Goal: Information Seeking & Learning: Learn about a topic

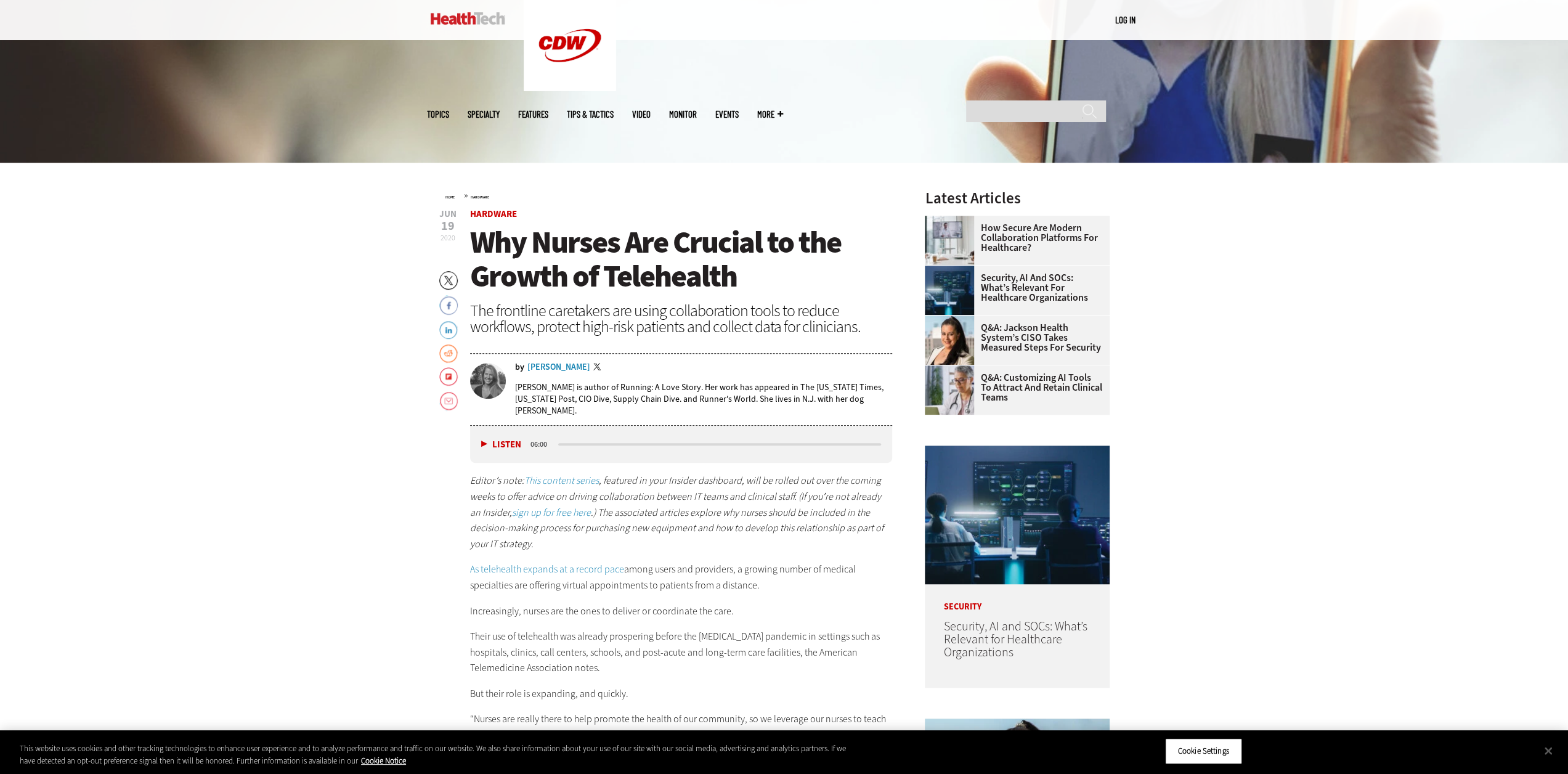
scroll to position [185, 0]
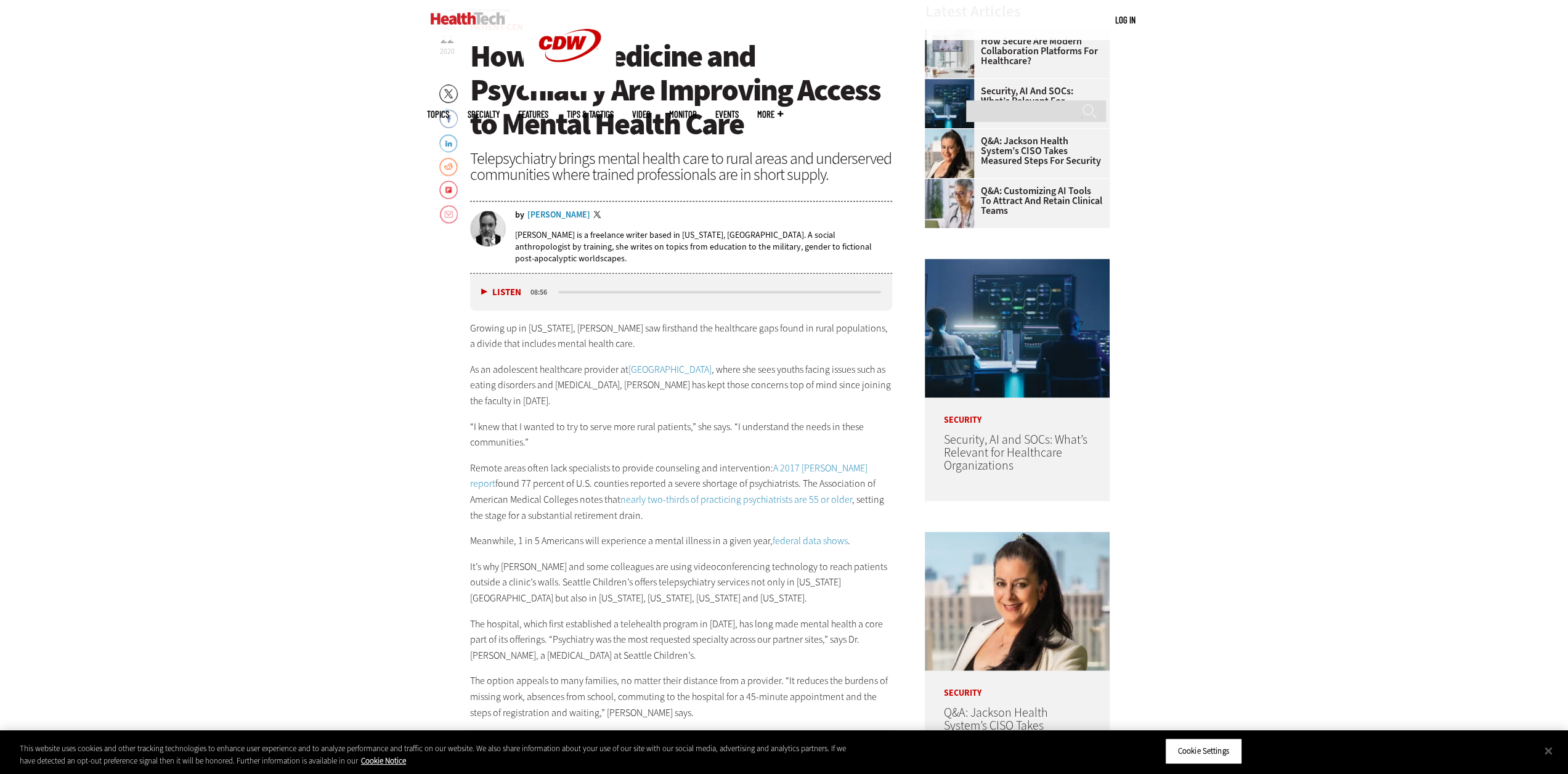
scroll to position [801, 0]
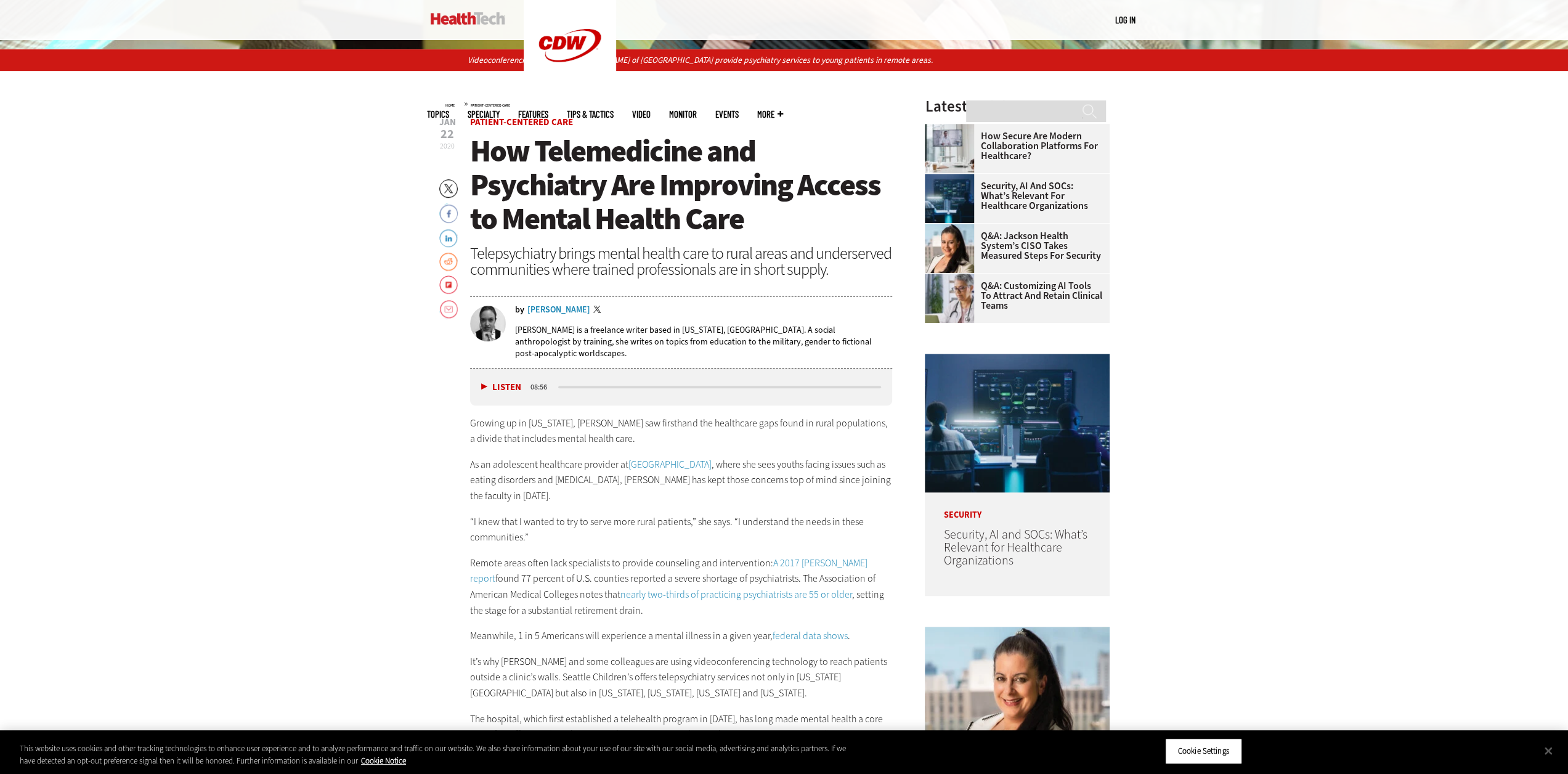
scroll to position [431, 0]
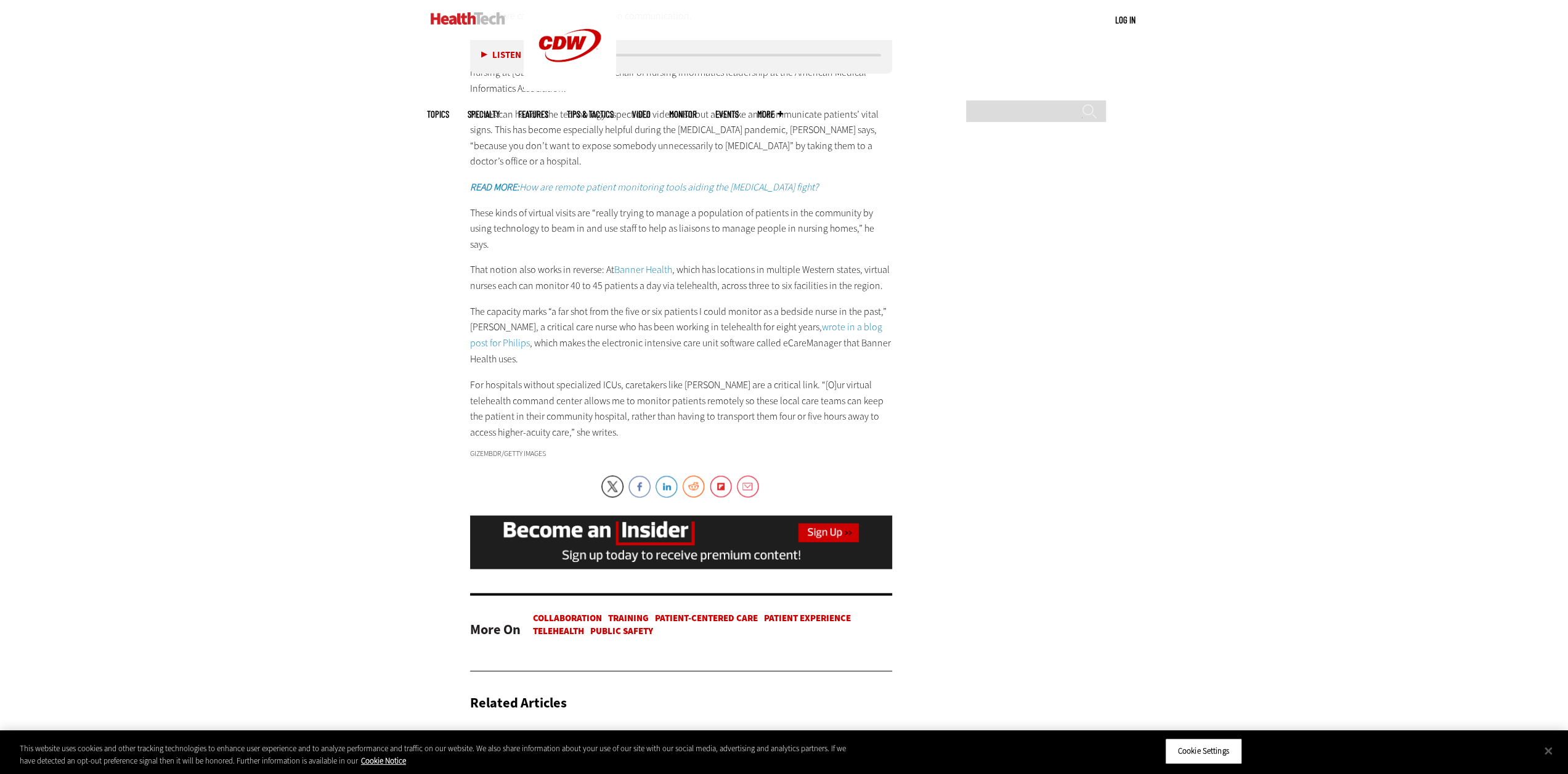
scroll to position [2156, 0]
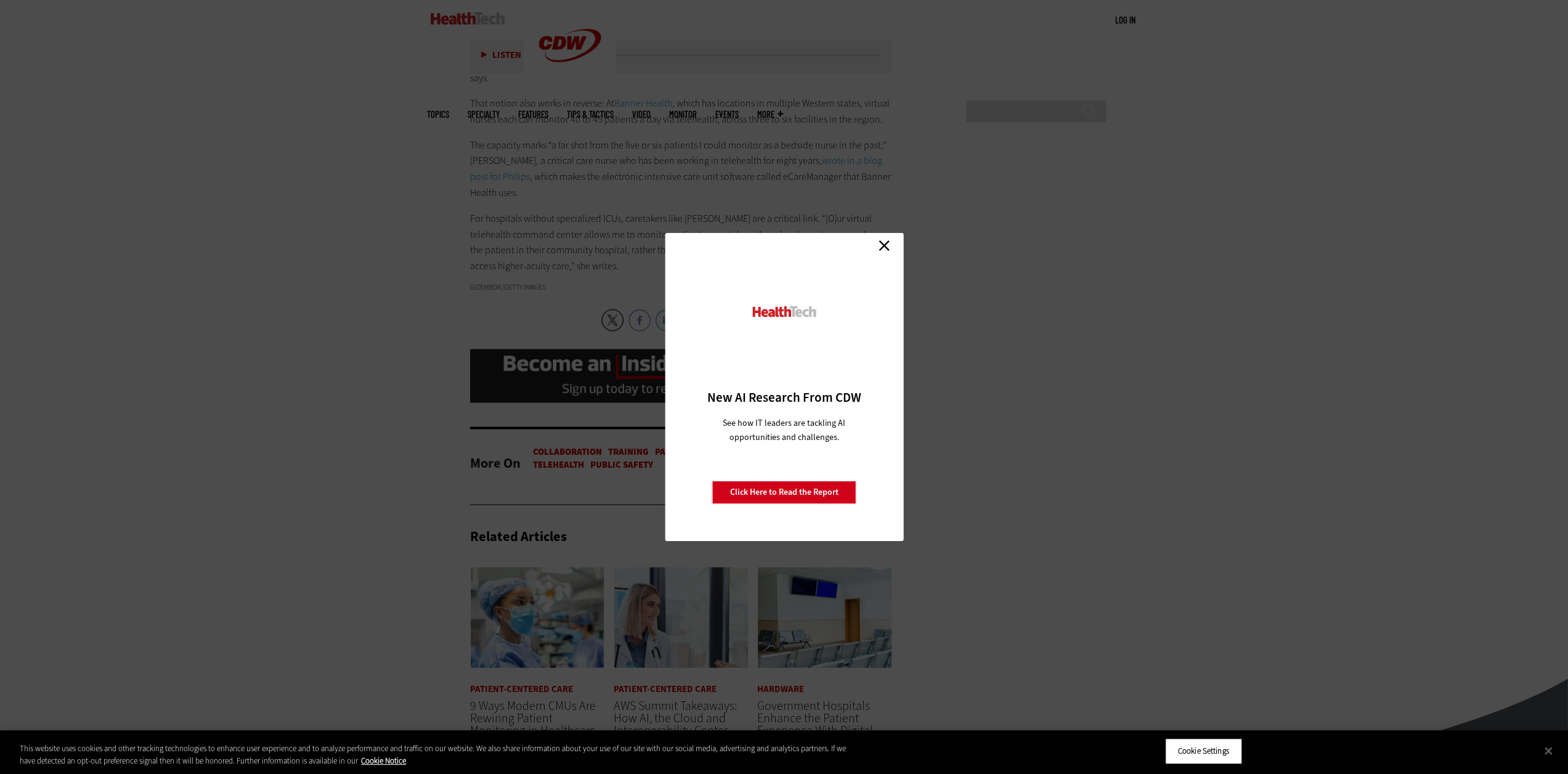
click at [891, 242] on link "Close" at bounding box center [884, 245] width 19 height 19
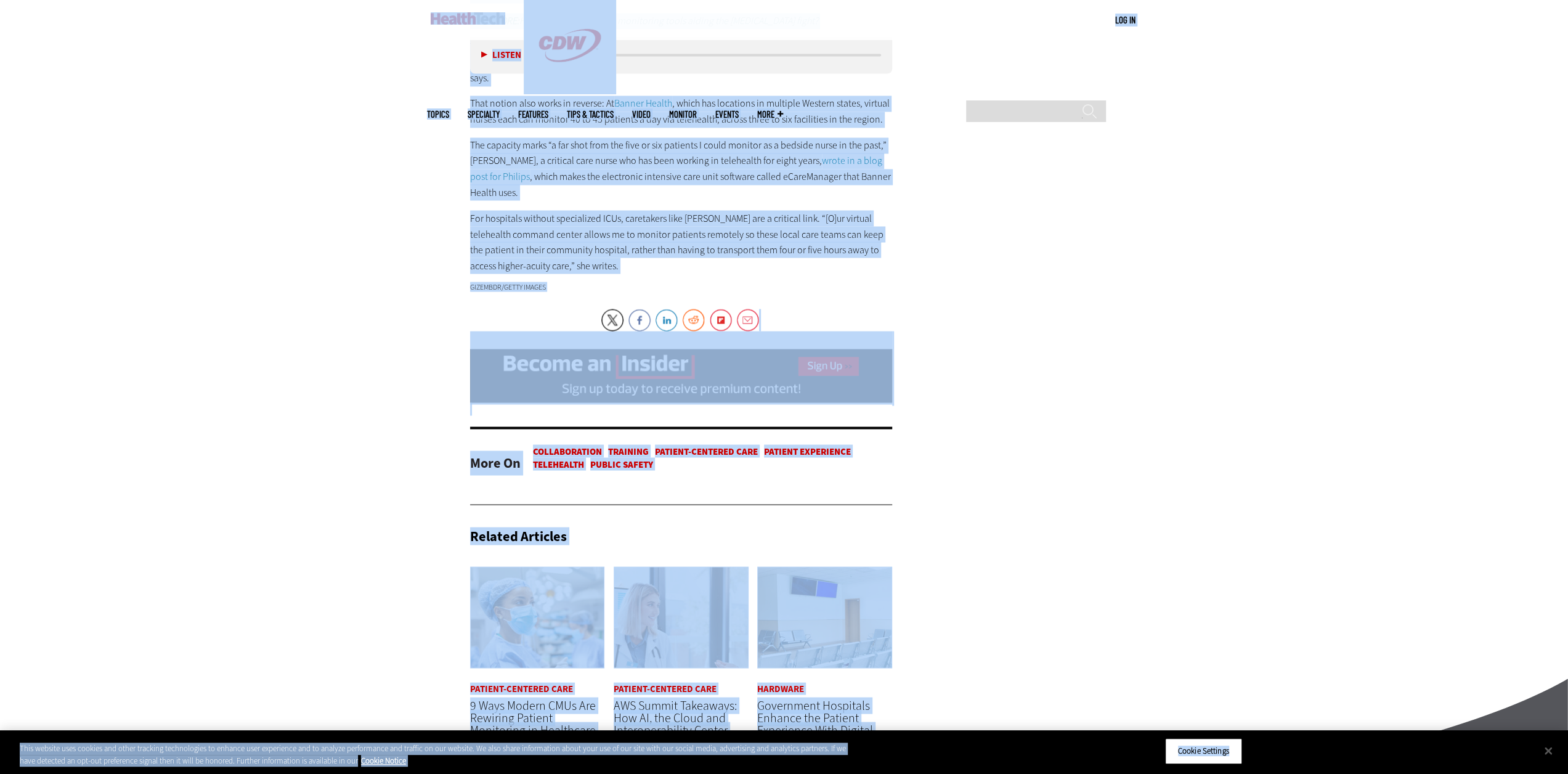
copy body "Skip to main content Become an Insider Sign up today to receive premium content…"
